Goal: Task Accomplishment & Management: Manage account settings

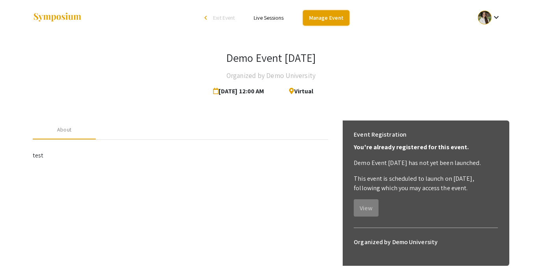
click at [333, 11] on link "Manage Event" at bounding box center [326, 17] width 46 height 15
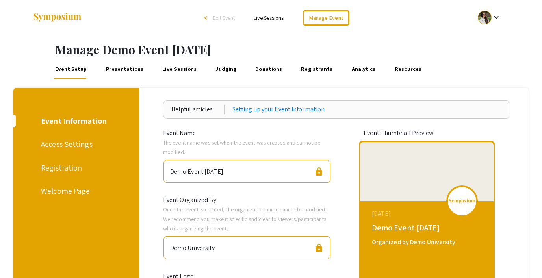
click at [300, 65] on link "Registrants" at bounding box center [317, 69] width 34 height 19
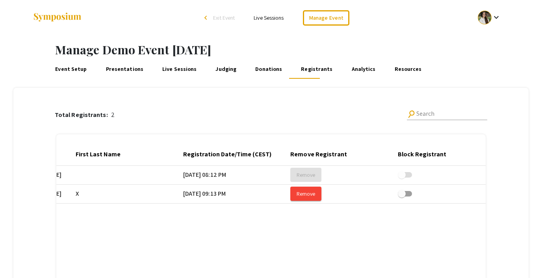
scroll to position [0, 214]
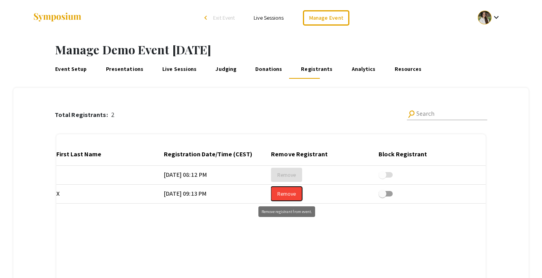
click at [285, 192] on span "Remove" at bounding box center [286, 193] width 18 height 7
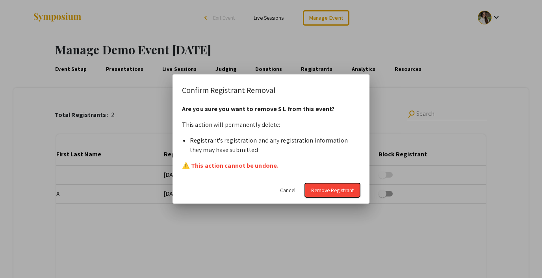
click at [325, 193] on span "Remove Registrant" at bounding box center [332, 190] width 43 height 7
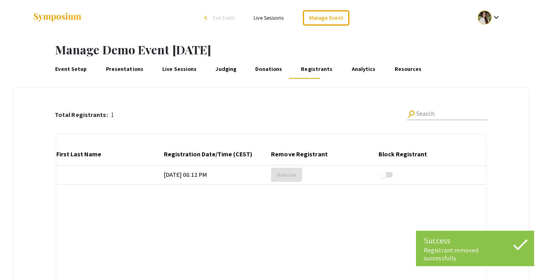
click at [70, 68] on link "Event Setup" at bounding box center [71, 69] width 34 height 19
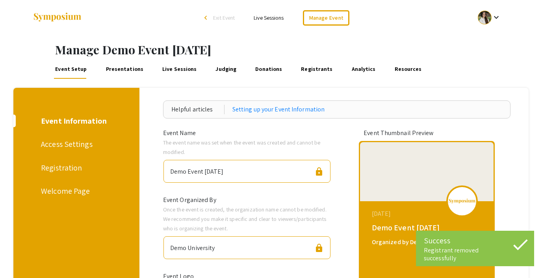
click at [70, 166] on div "Registration" at bounding box center [75, 168] width 68 height 12
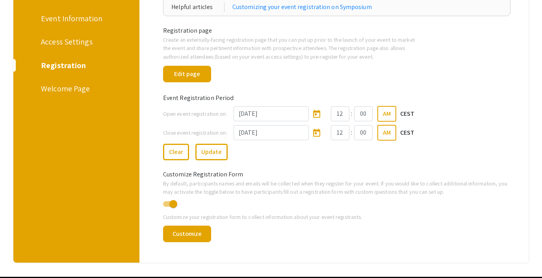
scroll to position [103, 0]
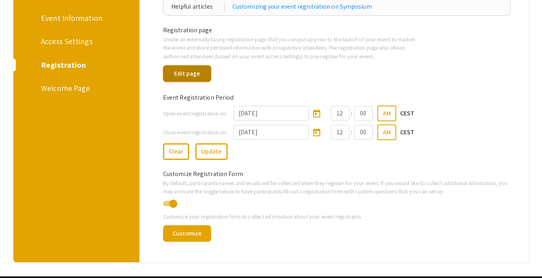
click at [182, 79] on button "Edit page" at bounding box center [187, 73] width 48 height 17
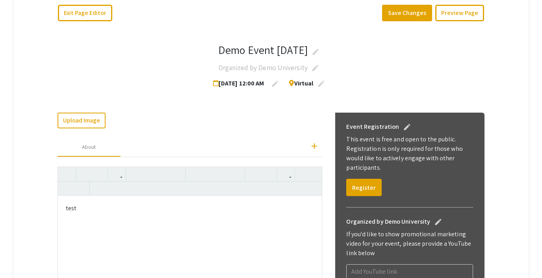
scroll to position [124, 0]
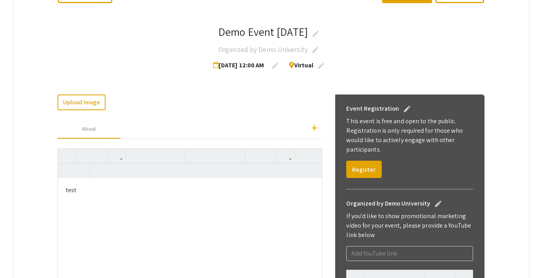
click at [83, 187] on p "test" at bounding box center [190, 189] width 248 height 9
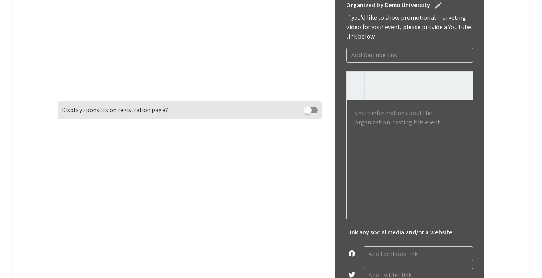
scroll to position [0, 0]
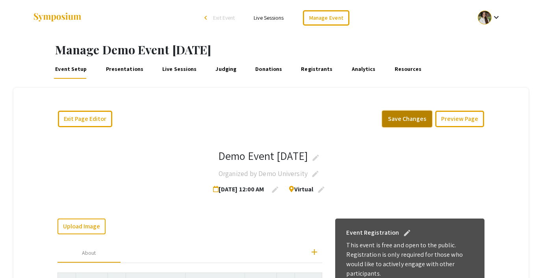
click at [412, 117] on button "Save Changes" at bounding box center [407, 119] width 50 height 17
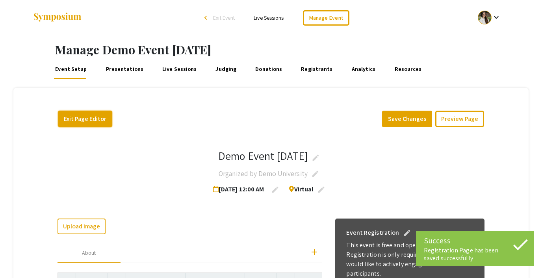
click at [93, 115] on button "Exit Page Editor" at bounding box center [85, 119] width 54 height 17
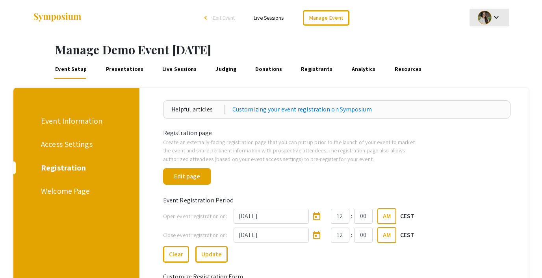
click at [490, 17] on div at bounding box center [484, 18] width 14 height 14
click at [443, 33] on div at bounding box center [271, 139] width 542 height 278
click at [484, 17] on div at bounding box center [484, 18] width 14 height 14
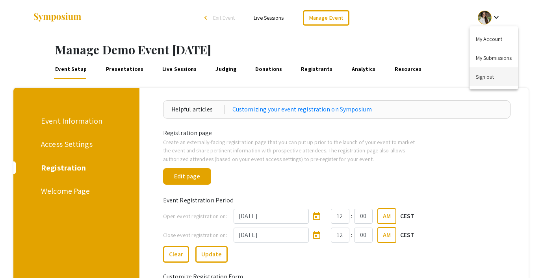
click at [488, 75] on button "Sign out" at bounding box center [493, 76] width 48 height 19
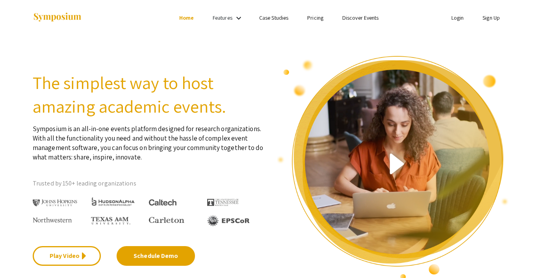
click at [454, 14] on link "Login" at bounding box center [457, 17] width 13 height 7
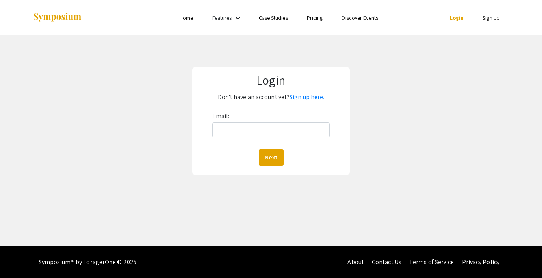
click at [262, 138] on div "Email: Next" at bounding box center [270, 138] width 117 height 56
click at [259, 132] on input "Email:" at bounding box center [270, 129] width 117 height 15
click at [265, 158] on button "Next" at bounding box center [271, 157] width 25 height 17
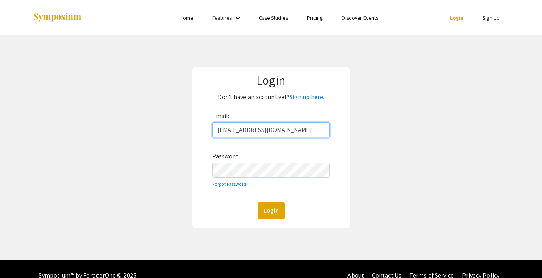
click at [262, 129] on input "[EMAIL_ADDRESS][DOMAIN_NAME]" at bounding box center [270, 129] width 117 height 15
type input "[EMAIL_ADDRESS][DOMAIN_NAME]"
click at [272, 203] on button "Login" at bounding box center [270, 210] width 27 height 17
